Goal: Find contact information: Find contact information

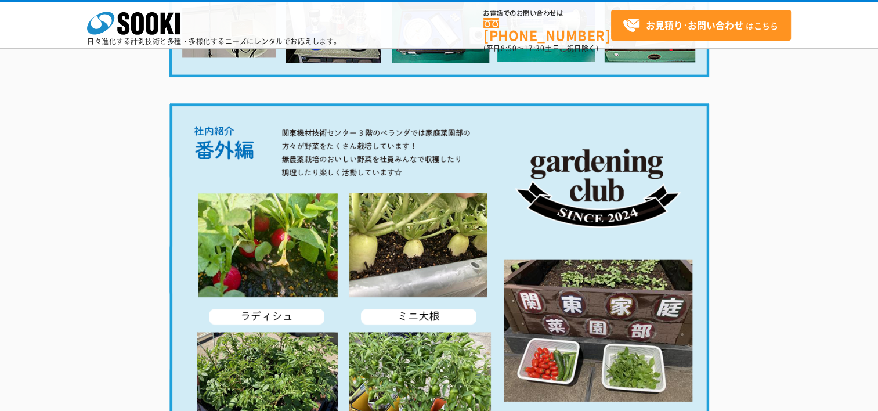
scroll to position [2310, 0]
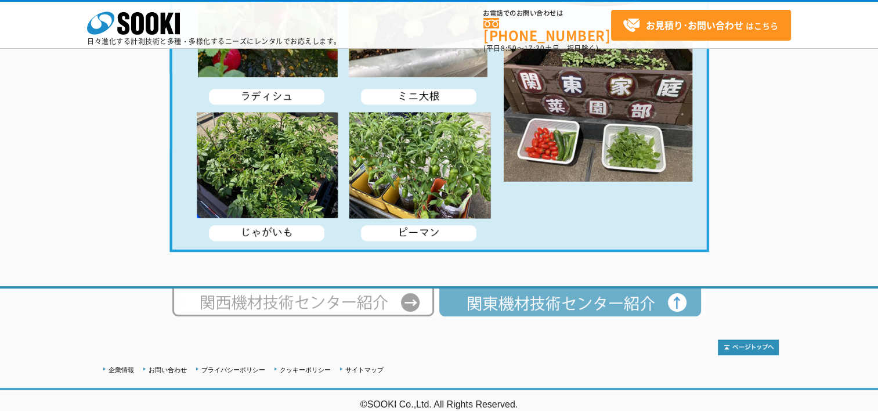
click at [497, 305] on img at bounding box center [572, 303] width 267 height 28
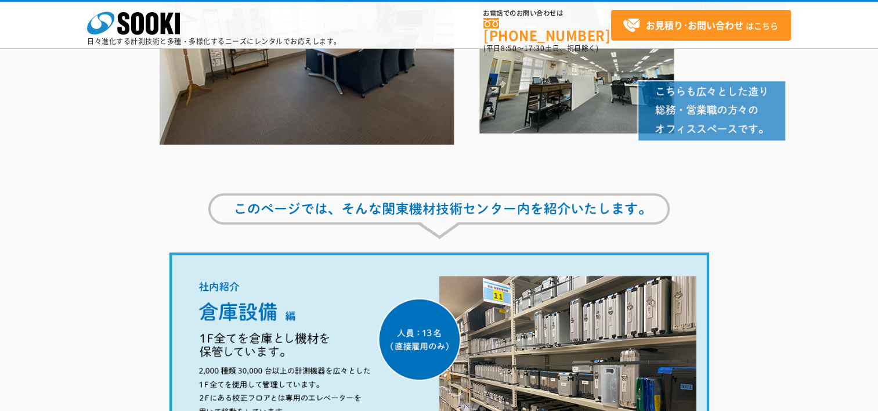
scroll to position [105, 0]
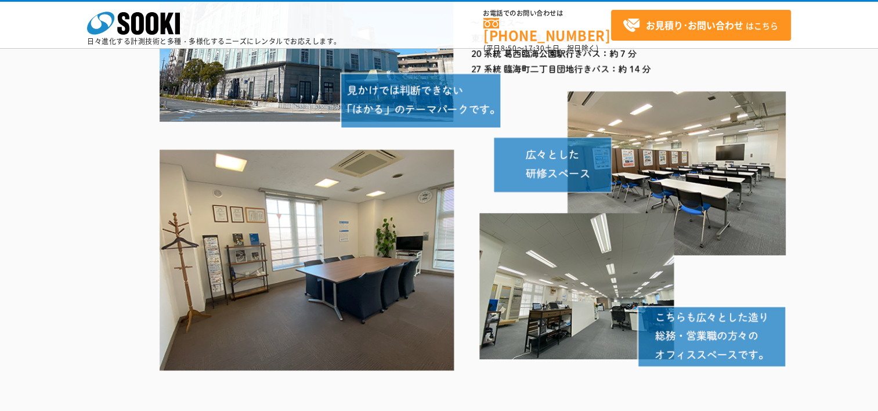
scroll to position [0, 0]
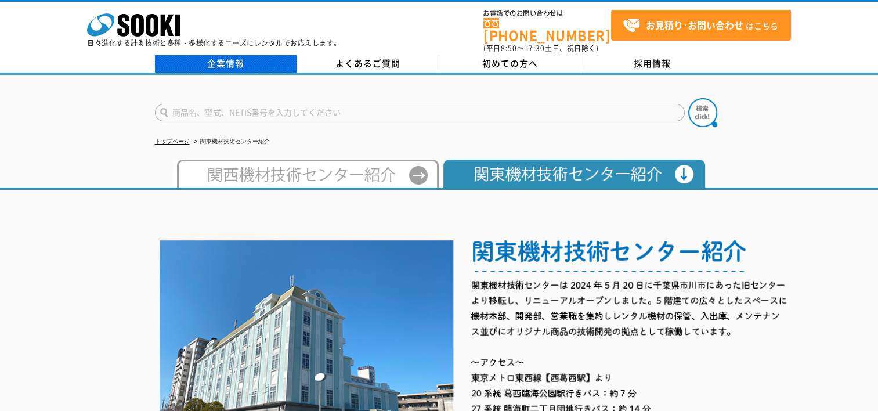
click at [236, 61] on link "企業情報" at bounding box center [226, 63] width 142 height 17
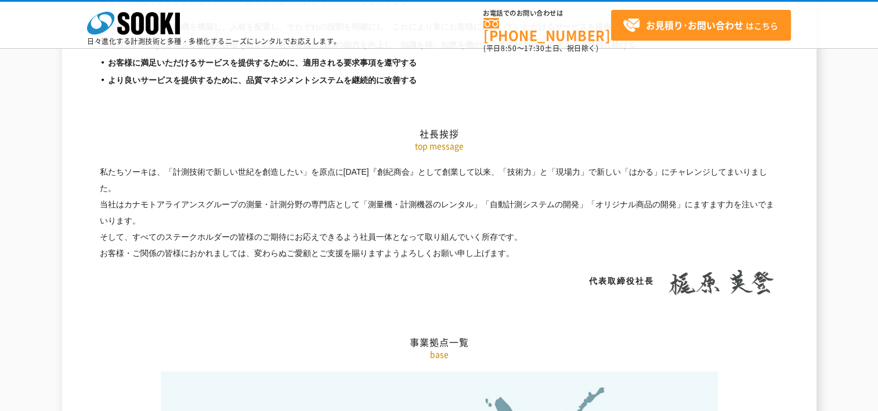
scroll to position [2496, 0]
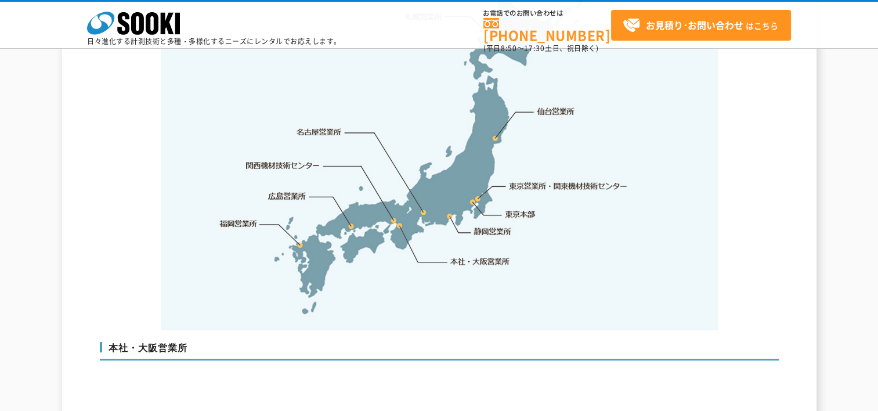
click at [543, 180] on link "東京営業所・関東機材技術センター" at bounding box center [569, 186] width 119 height 12
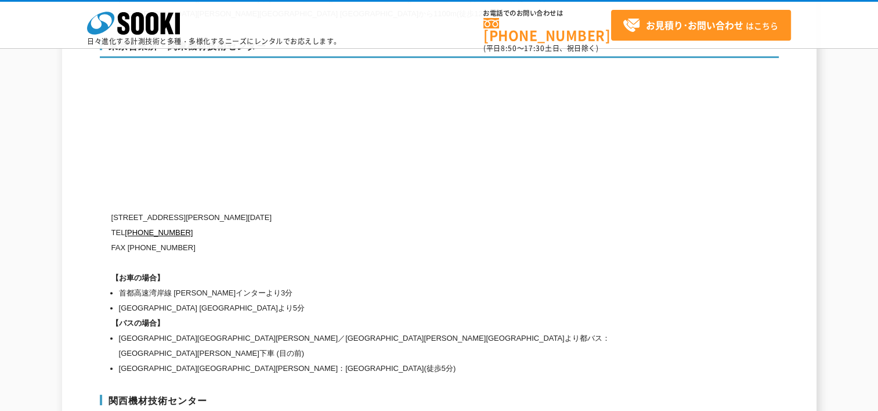
scroll to position [4843, 0]
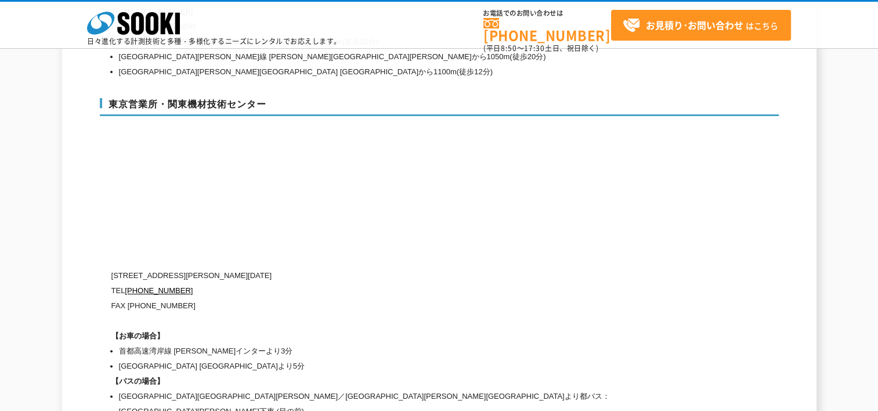
click at [543, 163] on div "東京営業所・関東機材技術センター 〒134-0086 東京都江戸川区臨海町2-3-18 TEL 0120-856-991 FAX (03)5117-3521 …" at bounding box center [439, 263] width 679 height 355
drag, startPoint x: 444, startPoint y: 323, endPoint x: 446, endPoint y: 351, distance: 27.9
click at [444, 344] on li "首都高速湾岸線 葛西インターより3分" at bounding box center [394, 351] width 550 height 15
